Goal: Information Seeking & Learning: Learn about a topic

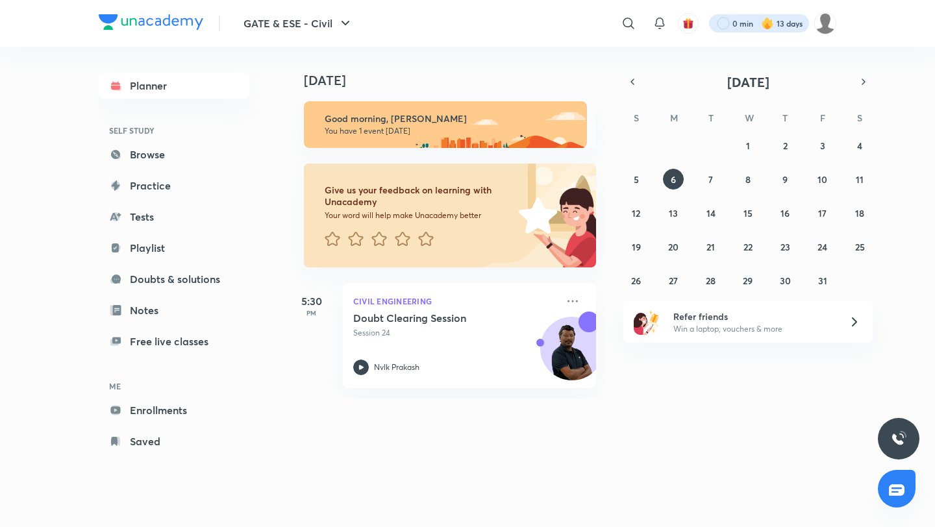
click at [734, 25] on div at bounding box center [759, 23] width 100 height 18
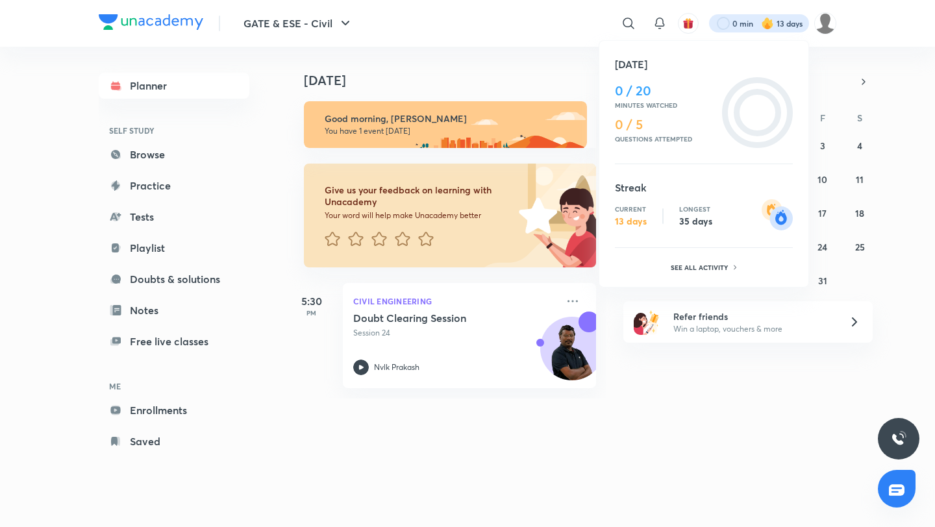
click at [554, 27] on div at bounding box center [467, 263] width 935 height 527
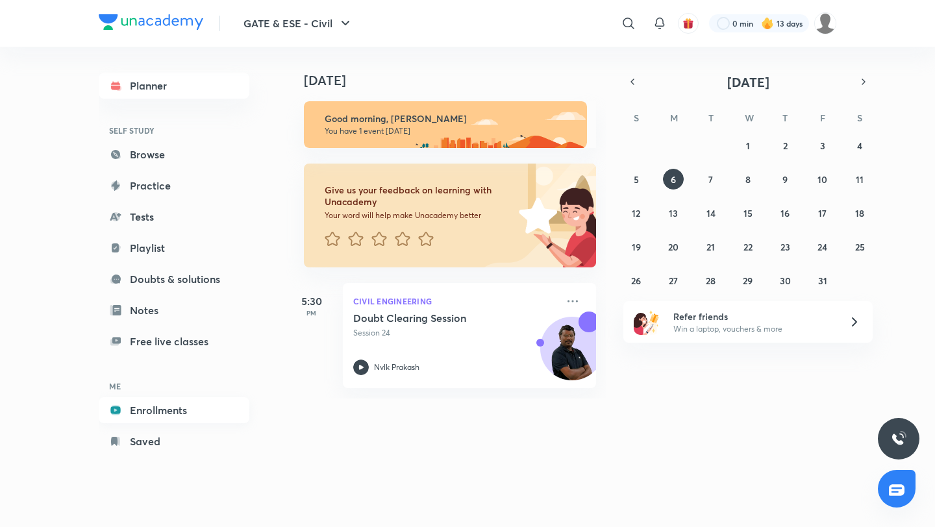
click at [163, 408] on link "Enrollments" at bounding box center [174, 410] width 151 height 26
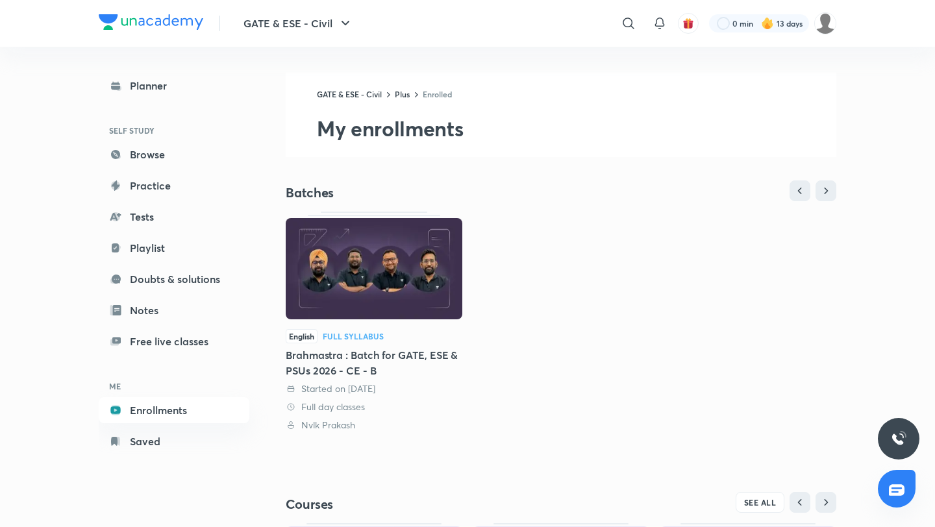
scroll to position [221, 0]
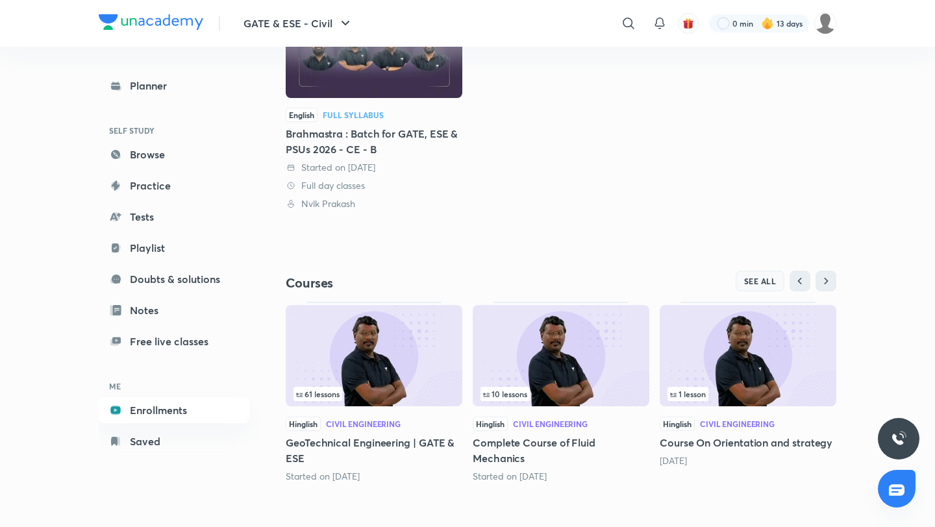
click at [751, 282] on span "SEE ALL" at bounding box center [760, 281] width 32 height 9
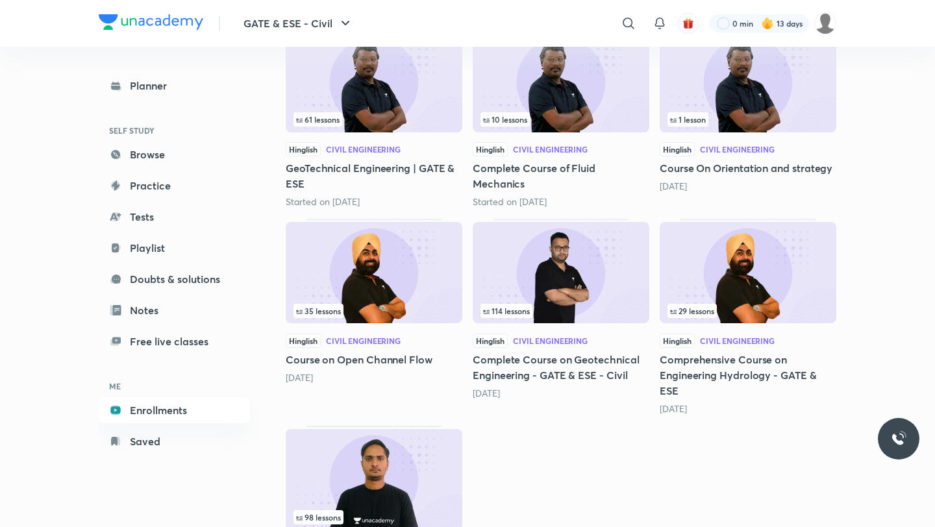
scroll to position [324, 0]
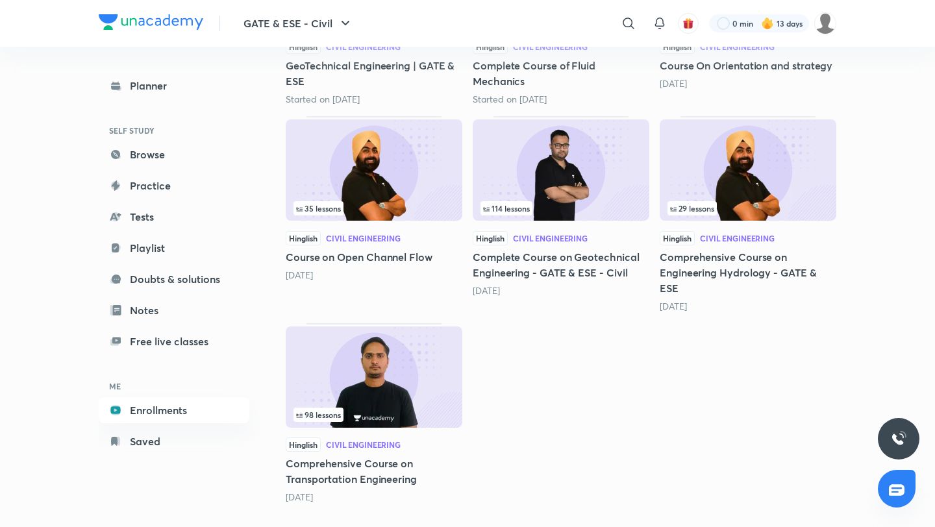
click at [400, 366] on img at bounding box center [374, 377] width 177 height 101
click at [403, 399] on img at bounding box center [374, 377] width 177 height 101
click at [368, 362] on img at bounding box center [374, 377] width 177 height 101
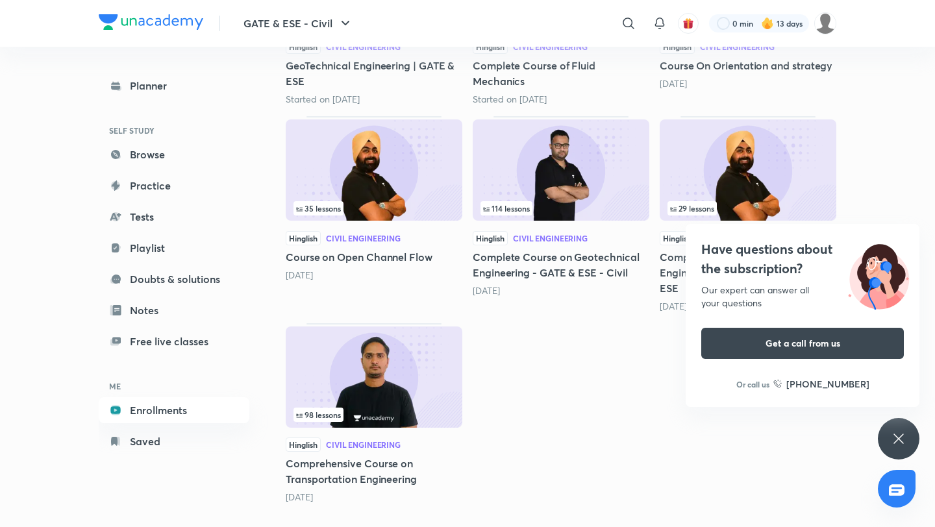
click at [896, 433] on icon at bounding box center [899, 439] width 16 height 16
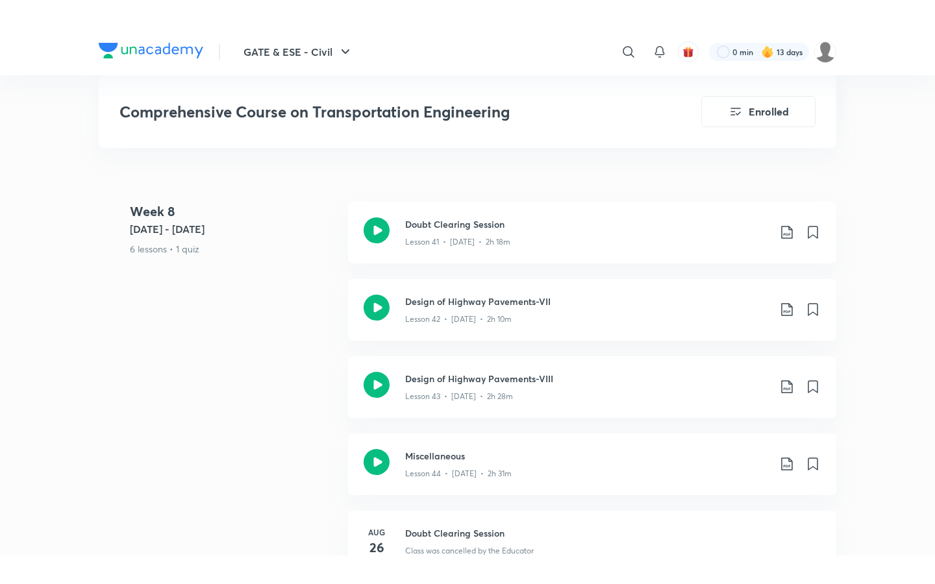
scroll to position [4868, 0]
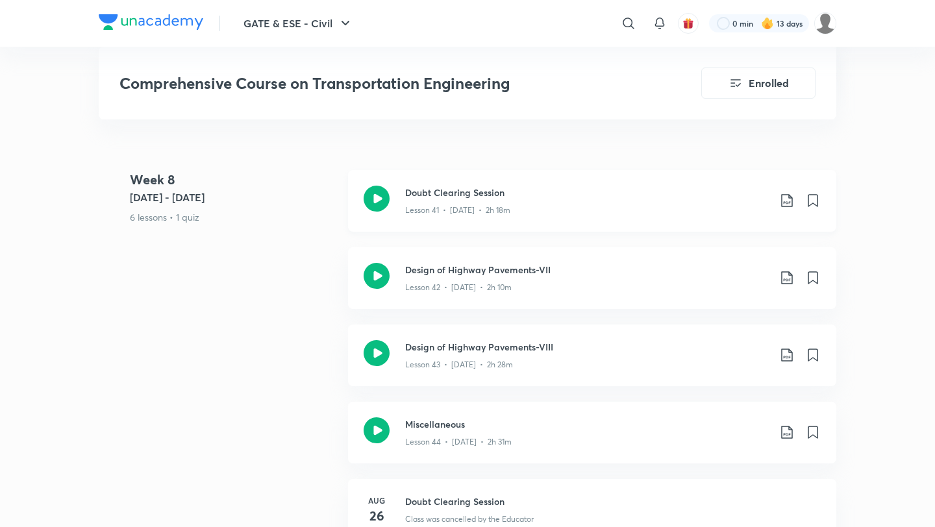
click at [524, 199] on div "Lesson 41 • [DATE] • 2h 18m" at bounding box center [587, 207] width 364 height 17
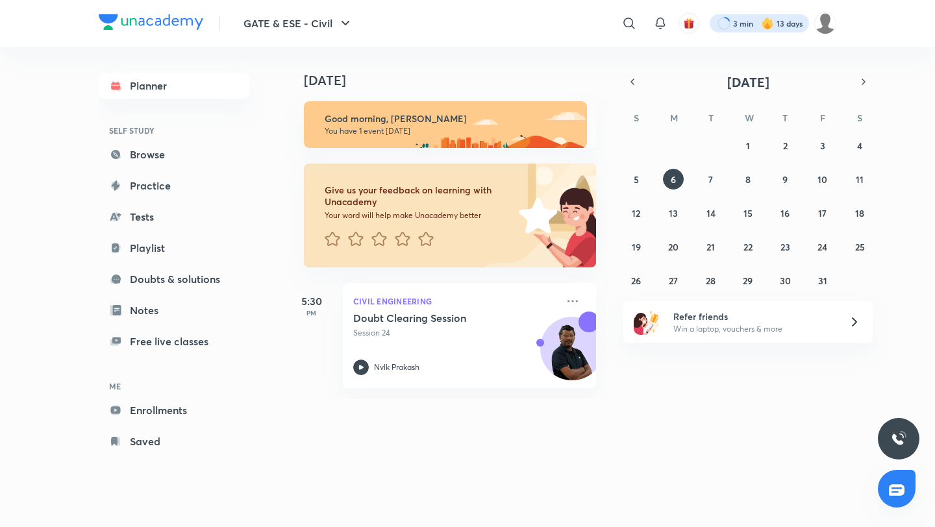
click at [736, 18] on div at bounding box center [759, 23] width 99 height 18
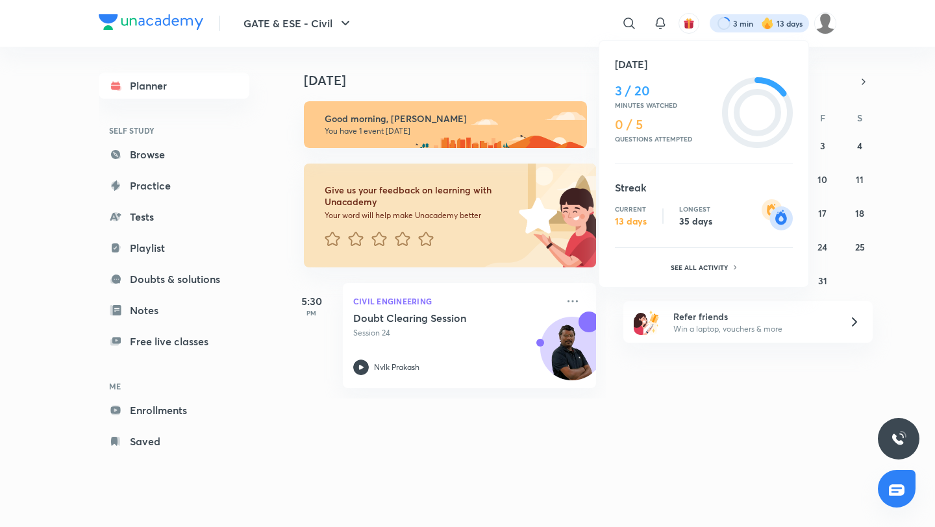
click at [544, 58] on div at bounding box center [467, 263] width 935 height 527
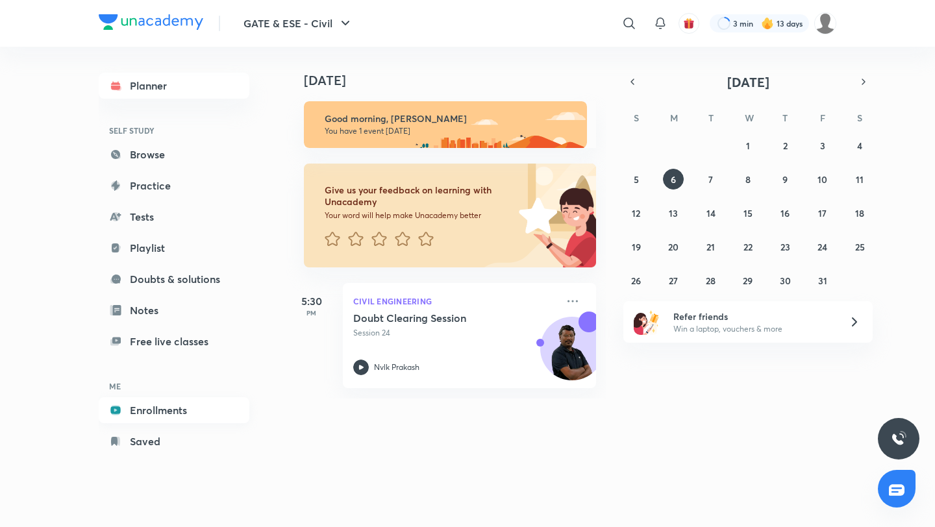
click at [151, 412] on link "Enrollments" at bounding box center [174, 410] width 151 height 26
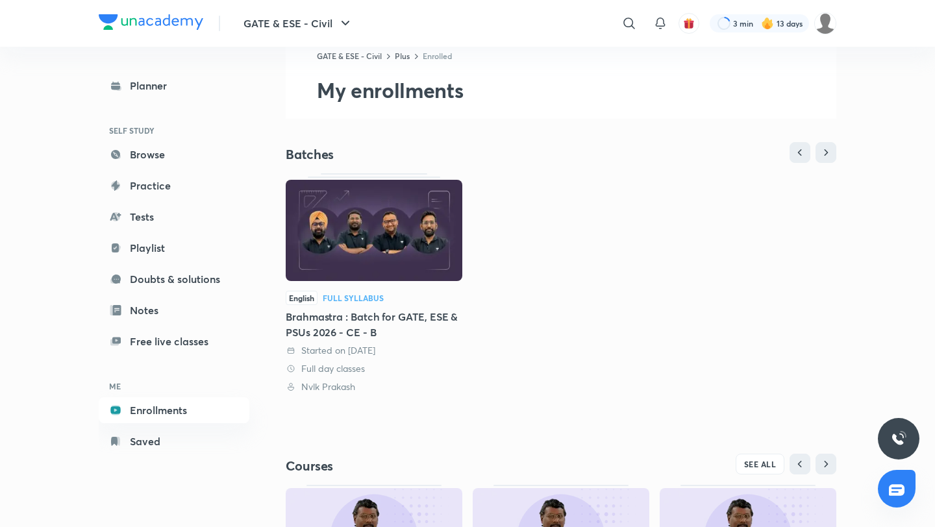
scroll to position [221, 0]
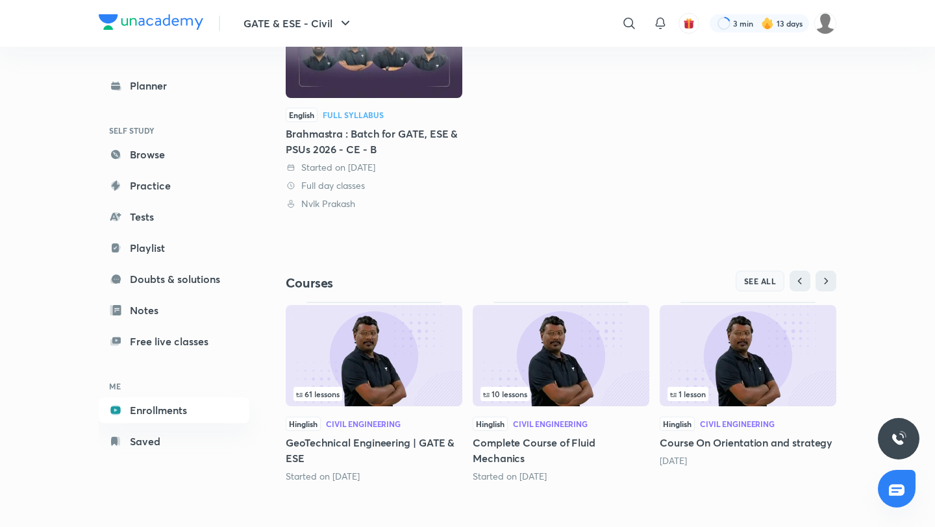
click at [754, 277] on span "SEE ALL" at bounding box center [760, 281] width 32 height 9
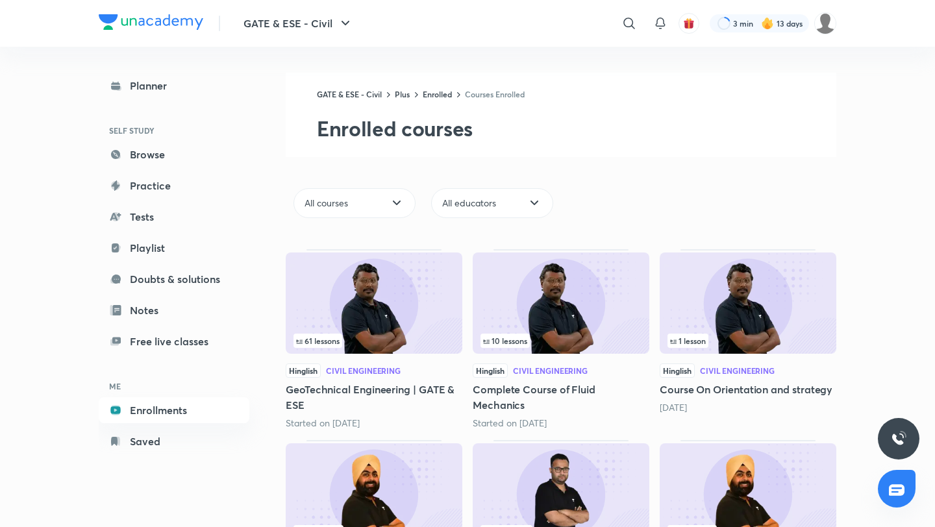
scroll to position [324, 0]
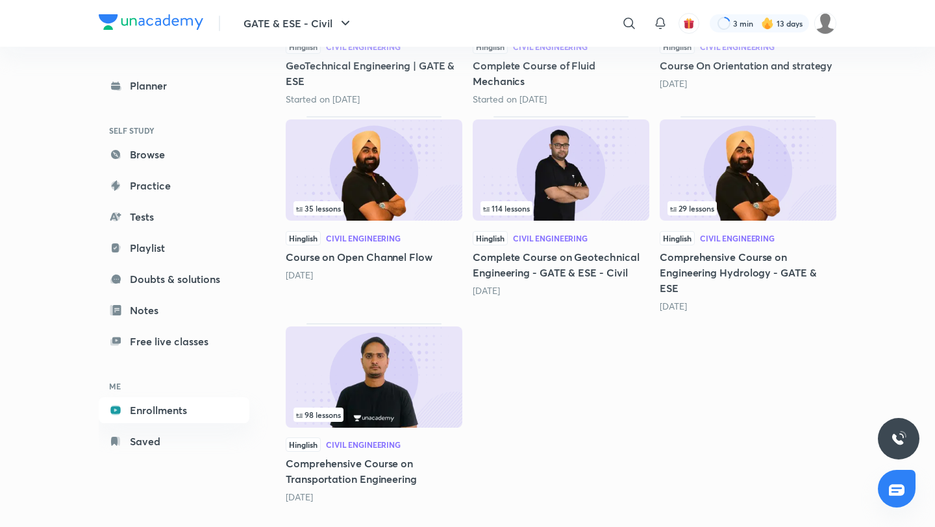
click at [368, 408] on div "98 lessons" at bounding box center [374, 415] width 161 height 14
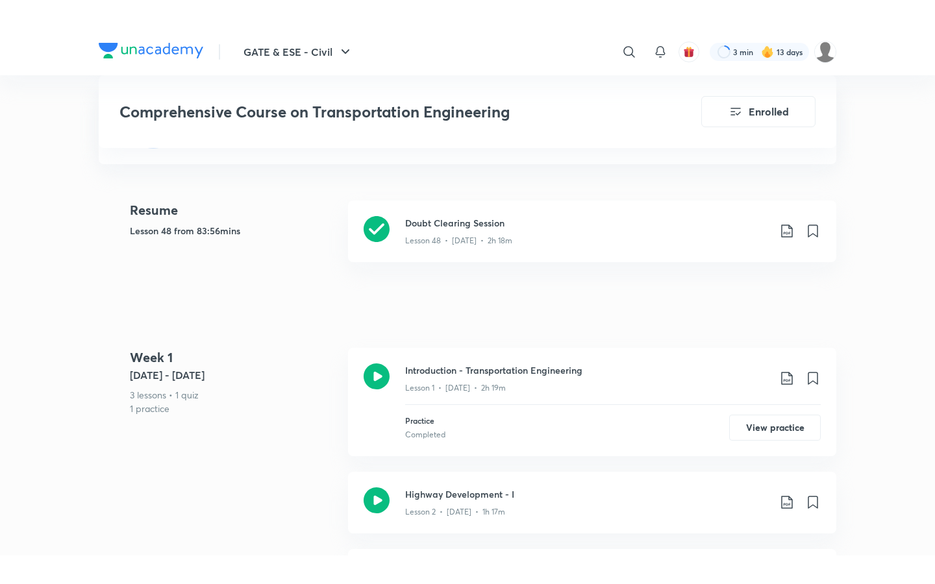
scroll to position [354, 0]
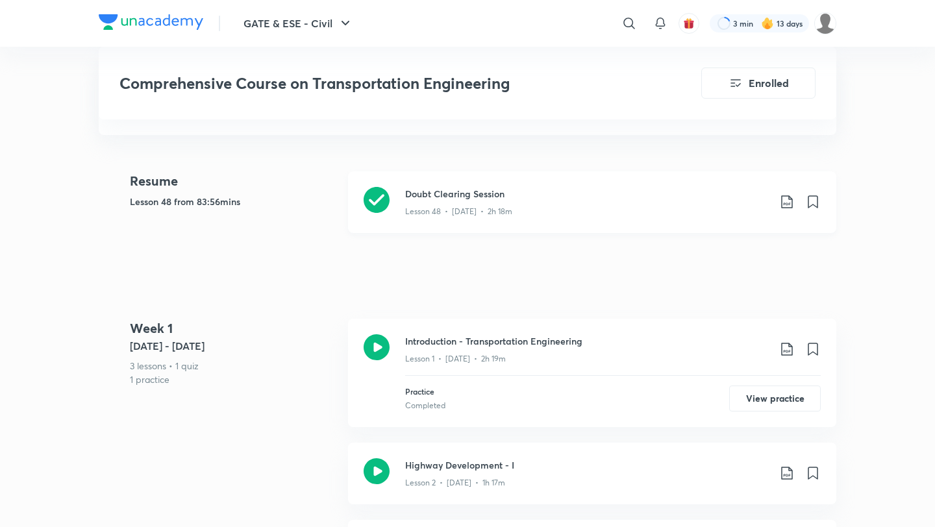
click at [487, 187] on h3 "Doubt Clearing Session" at bounding box center [587, 194] width 364 height 14
